Goal: Information Seeking & Learning: Learn about a topic

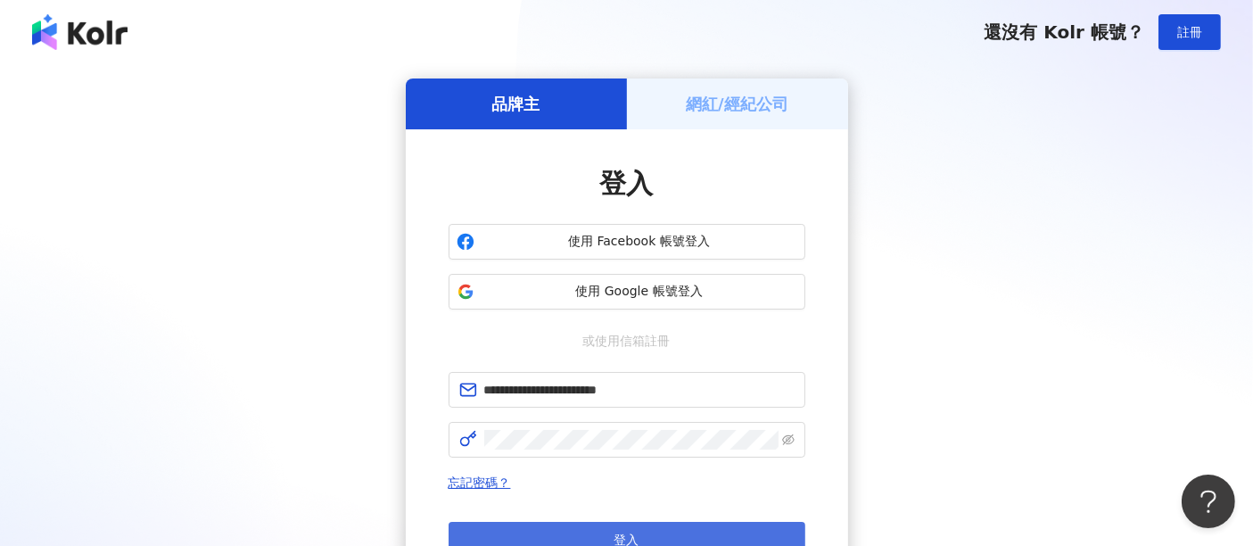
click at [650, 528] on button "登入" at bounding box center [627, 540] width 357 height 36
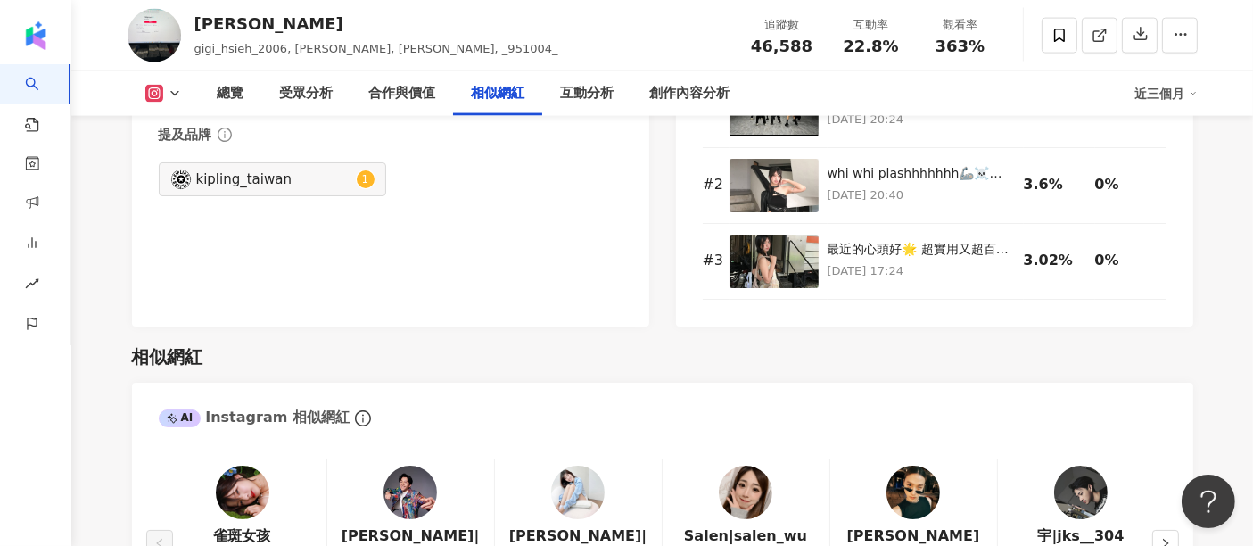
scroll to position [2885, 0]
